Goal: Task Accomplishment & Management: Use online tool/utility

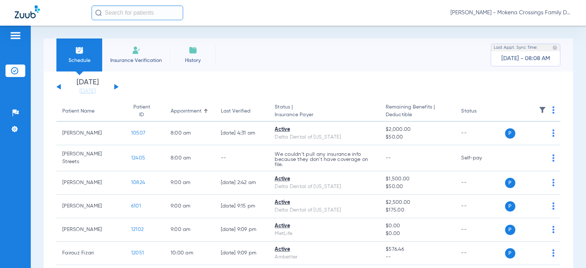
click at [116, 88] on button at bounding box center [116, 86] width 4 height 5
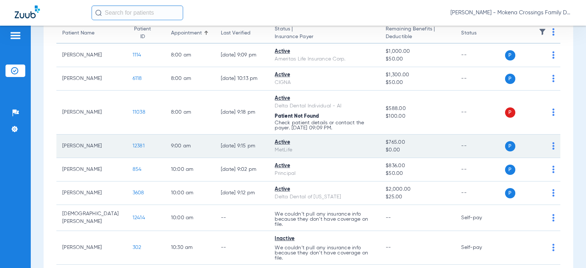
scroll to position [77, 0]
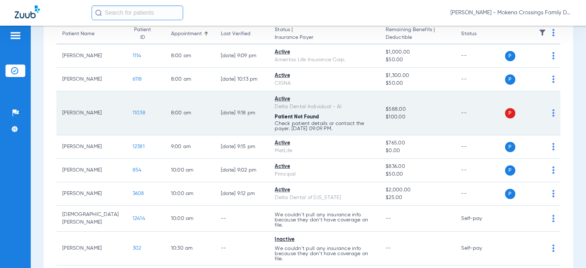
click at [132, 112] on span "11038" at bounding box center [138, 112] width 13 height 5
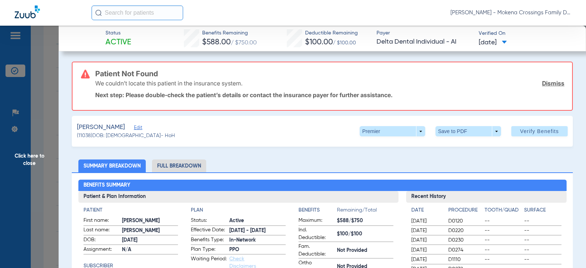
click at [134, 127] on span "Edit" at bounding box center [137, 128] width 7 height 7
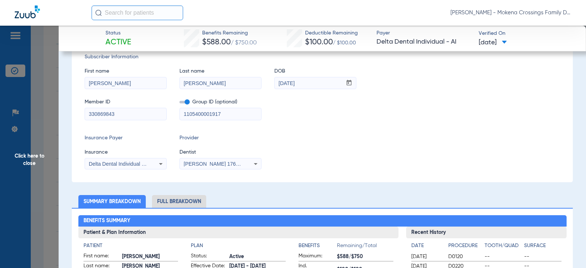
scroll to position [110, 0]
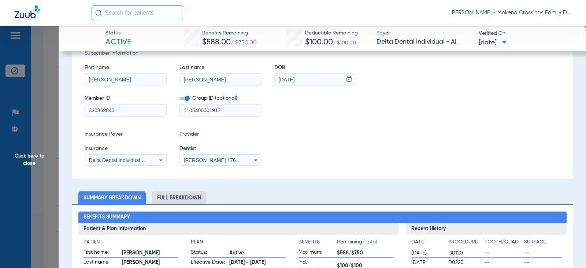
click at [161, 157] on icon at bounding box center [160, 160] width 9 height 9
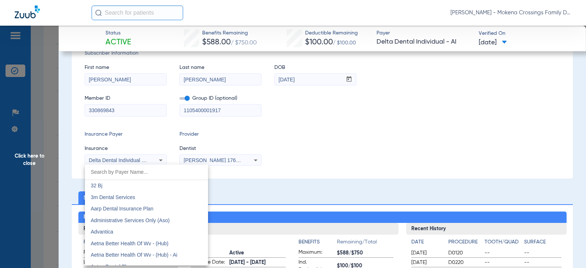
scroll to position [1148, 0]
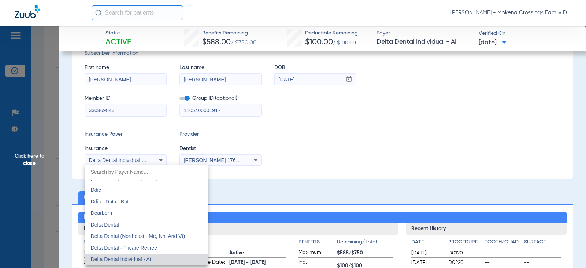
click at [319, 149] on div at bounding box center [293, 134] width 586 height 268
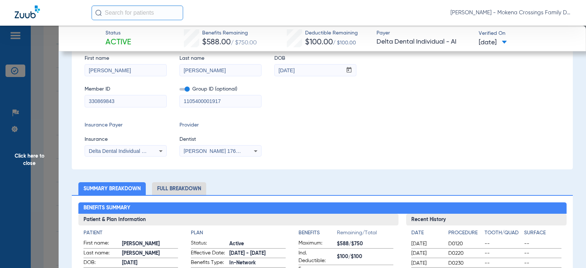
scroll to position [110, 0]
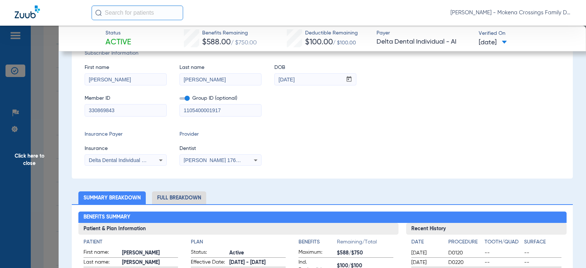
click at [153, 159] on div "Delta Dental Individual - Ai" at bounding box center [125, 160] width 81 height 9
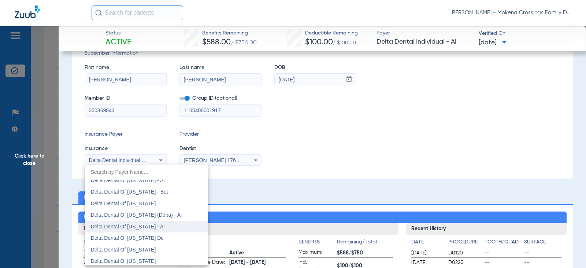
scroll to position [1990, 0]
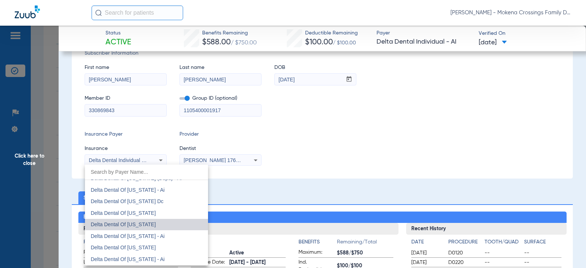
click at [167, 221] on mat-option "Delta Dental Of [US_STATE]" at bounding box center [146, 224] width 123 height 12
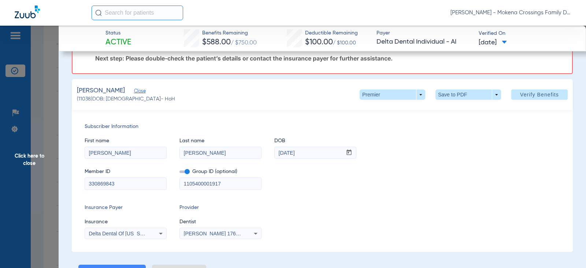
scroll to position [0, 0]
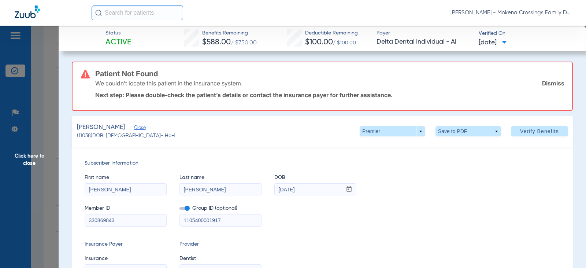
click at [540, 135] on span at bounding box center [539, 131] width 56 height 18
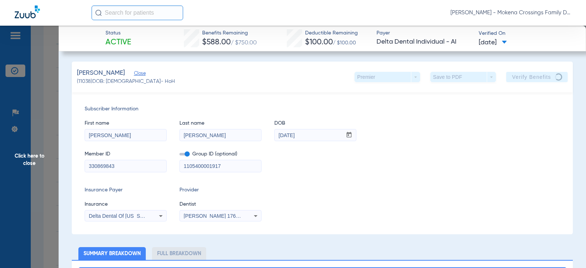
click at [34, 159] on span "Click here to close" at bounding box center [29, 160] width 59 height 268
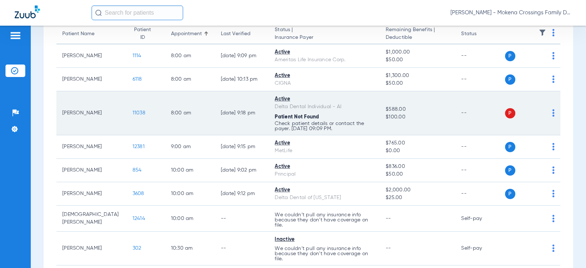
click at [545, 112] on div "P S" at bounding box center [530, 113] width 50 height 10
click at [545, 115] on div "P S" at bounding box center [530, 113] width 50 height 10
click at [132, 111] on span "11038" at bounding box center [138, 112] width 13 height 5
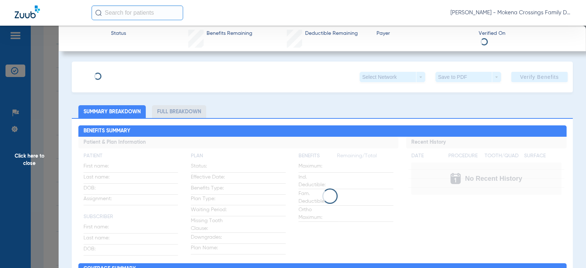
type input "[PERSON_NAME]"
type input "[DATE]"
type input "330869843"
type input "1105400001917"
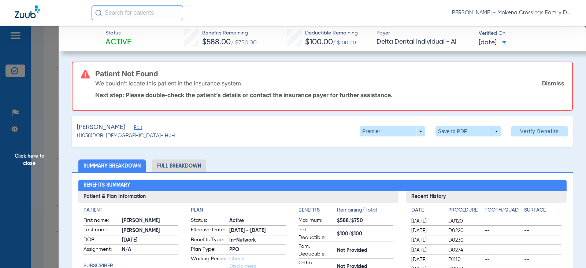
click at [134, 128] on span "Edit" at bounding box center [137, 128] width 7 height 7
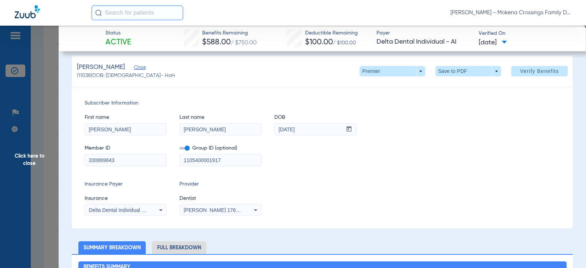
scroll to position [73, 0]
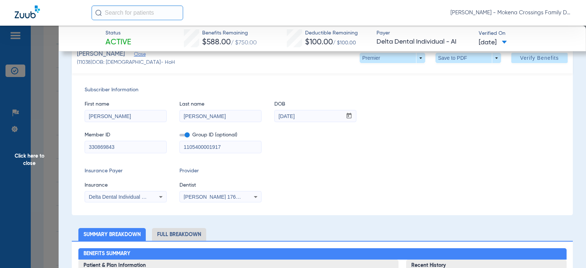
click at [154, 194] on div "Delta Dental Individual - Ai" at bounding box center [125, 196] width 81 height 9
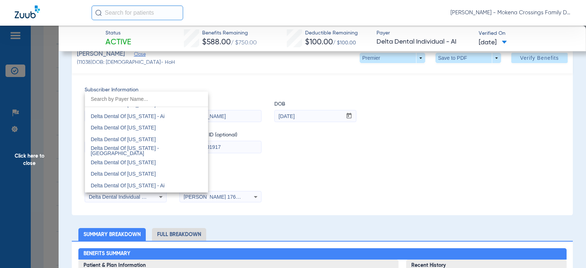
scroll to position [1990, 0]
click at [156, 152] on mat-option "Delta Dental Of [US_STATE]" at bounding box center [146, 152] width 123 height 12
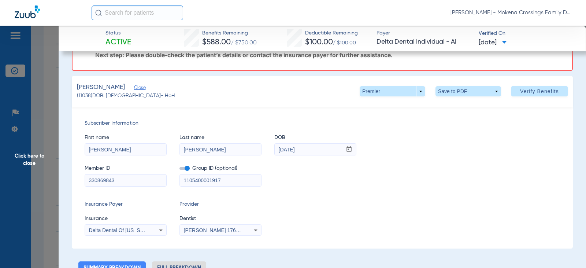
scroll to position [0, 0]
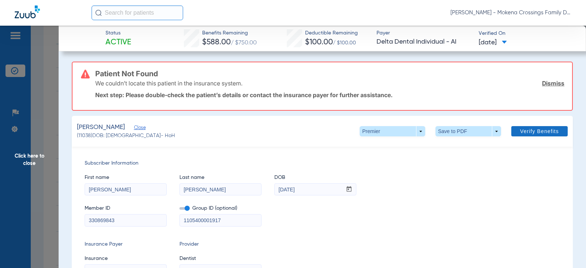
click at [529, 131] on span "Verify Benefits" at bounding box center [539, 131] width 39 height 6
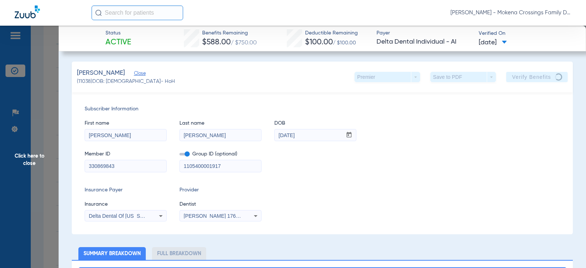
click at [40, 156] on span "Click here to close" at bounding box center [29, 160] width 59 height 268
